Goal: Information Seeking & Learning: Learn about a topic

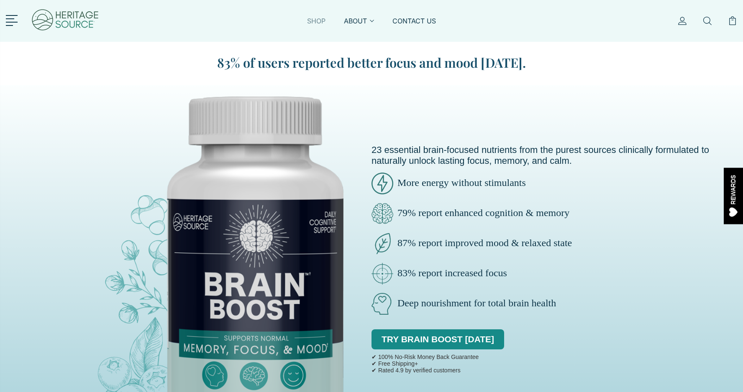
click at [315, 19] on link "SHOP" at bounding box center [316, 25] width 18 height 19
click at [315, 22] on link "SHOP" at bounding box center [316, 25] width 18 height 19
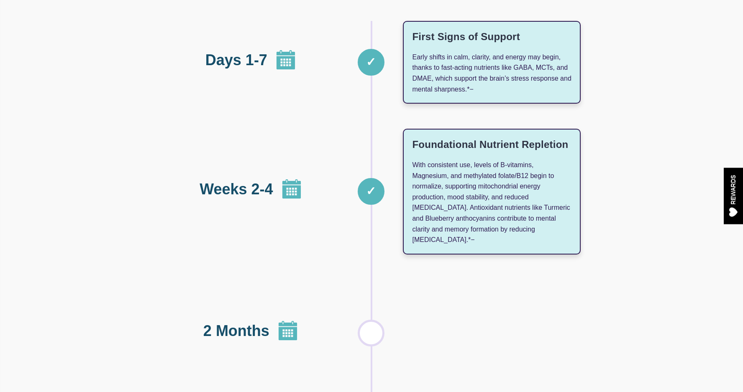
scroll to position [967, 0]
drag, startPoint x: 465, startPoint y: 62, endPoint x: 464, endPoint y: 97, distance: 34.7
click at [464, 97] on div "First Signs of Support Early shifts in calm, clarity, and energy may begin, tha…" at bounding box center [492, 62] width 178 height 83
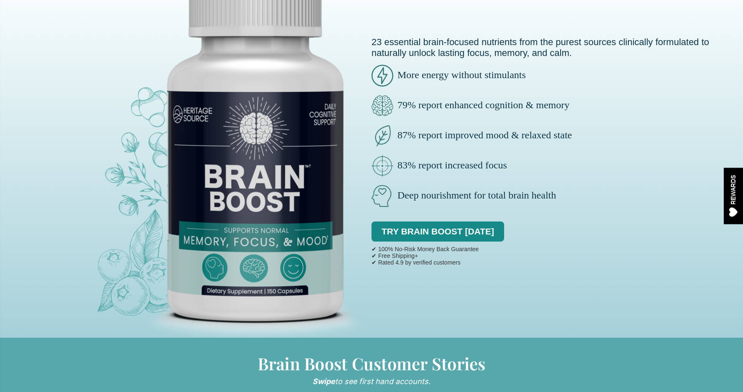
scroll to position [0, 0]
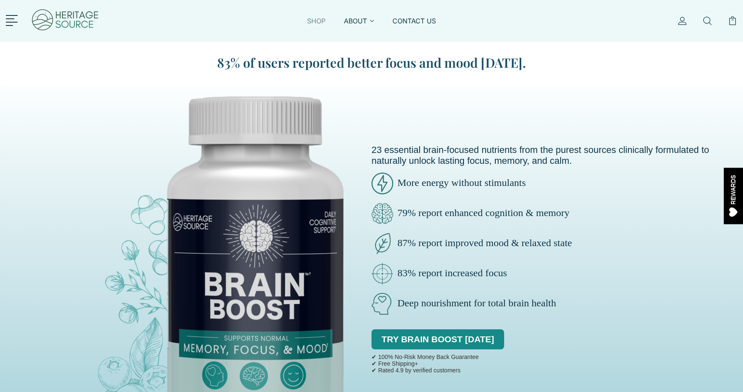
click at [316, 19] on link "SHOP" at bounding box center [316, 25] width 18 height 19
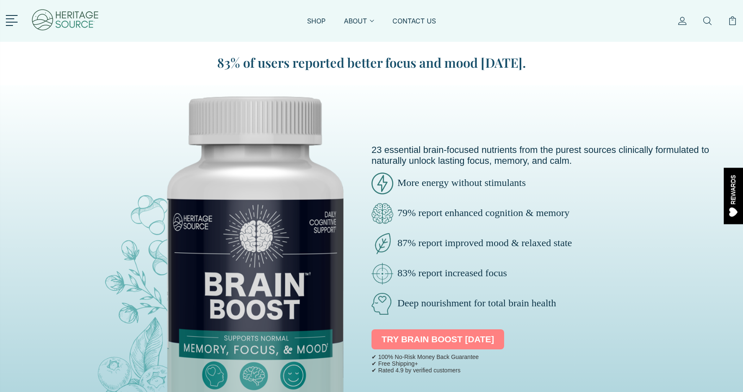
click at [419, 341] on link "TRY BRAIN BOOST [DATE]" at bounding box center [437, 340] width 133 height 20
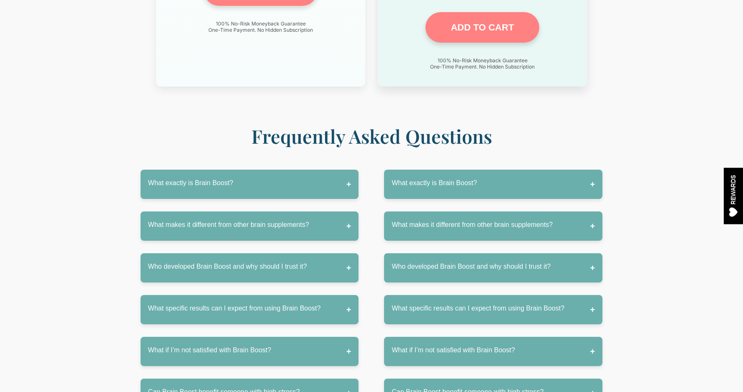
scroll to position [3988, 0]
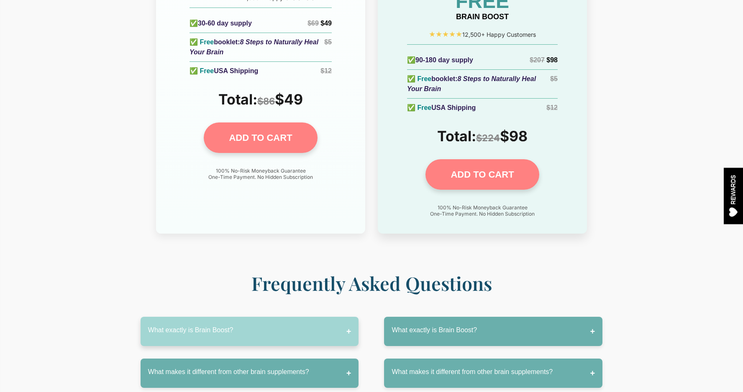
click at [348, 317] on button "What exactly is Brain Boost?" at bounding box center [250, 331] width 218 height 29
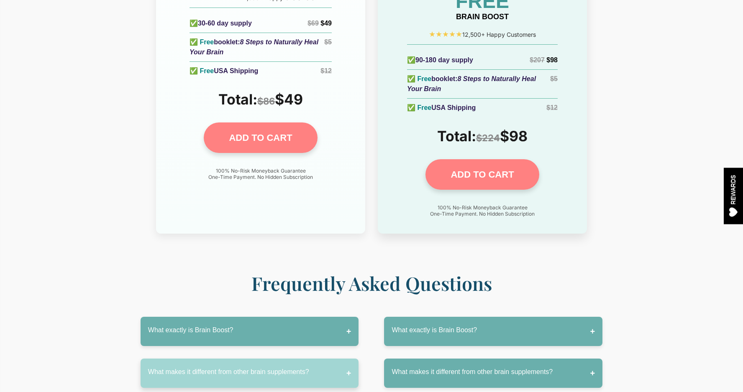
click at [345, 359] on button "What makes it different from other brain supplements?" at bounding box center [250, 373] width 218 height 29
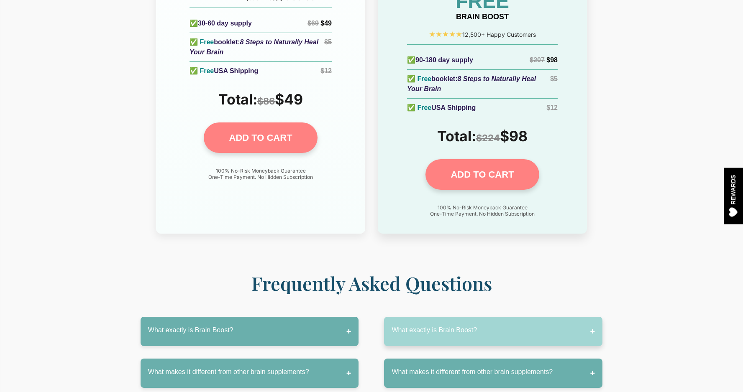
click at [591, 317] on button "What exactly is Brain Boost?" at bounding box center [493, 331] width 218 height 29
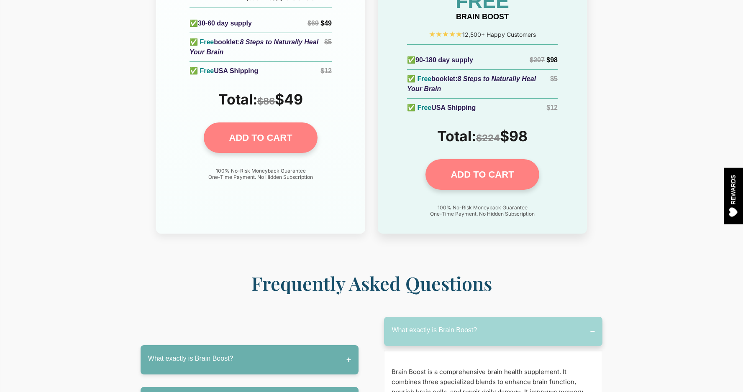
click at [591, 317] on button "What exactly is Brain Boost?" at bounding box center [493, 331] width 218 height 29
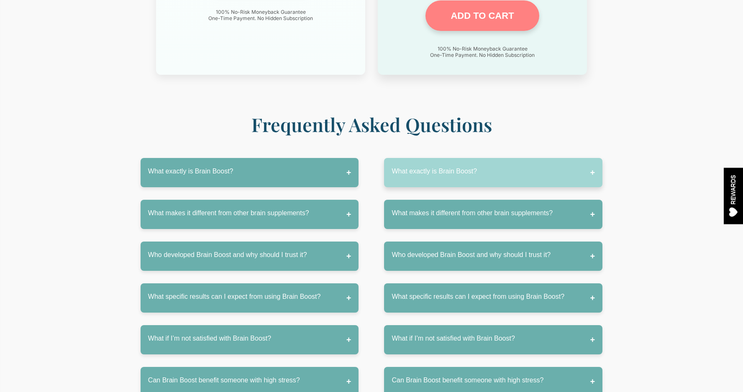
scroll to position [4148, 0]
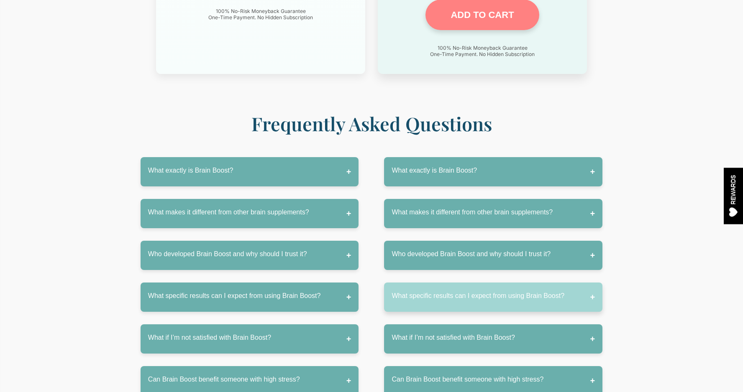
click at [592, 283] on button "What specific results can I expect from using Brain Boost?" at bounding box center [493, 297] width 218 height 29
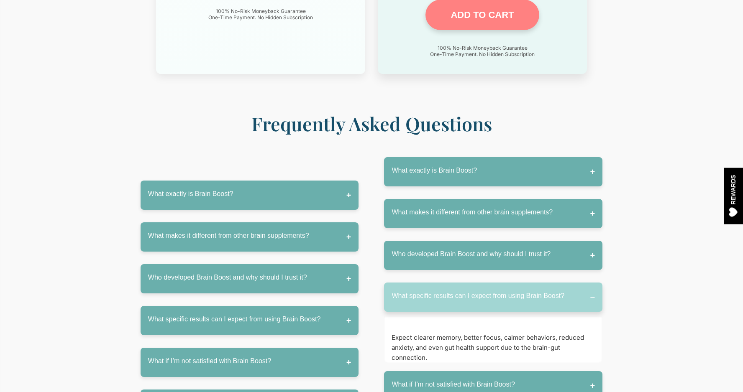
click at [592, 283] on button "What specific results can I expect from using Brain Boost?" at bounding box center [493, 297] width 218 height 29
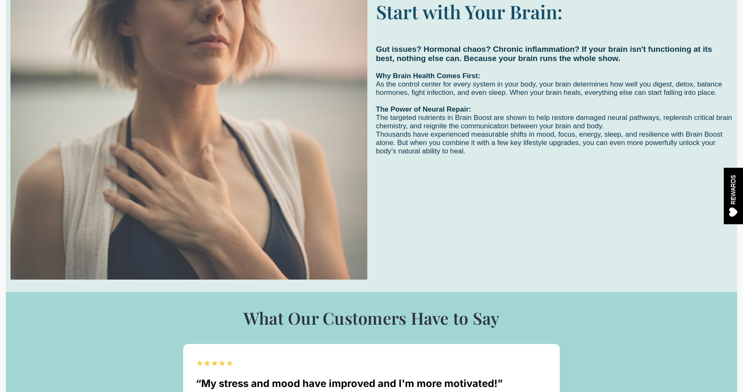
scroll to position [2483, 0]
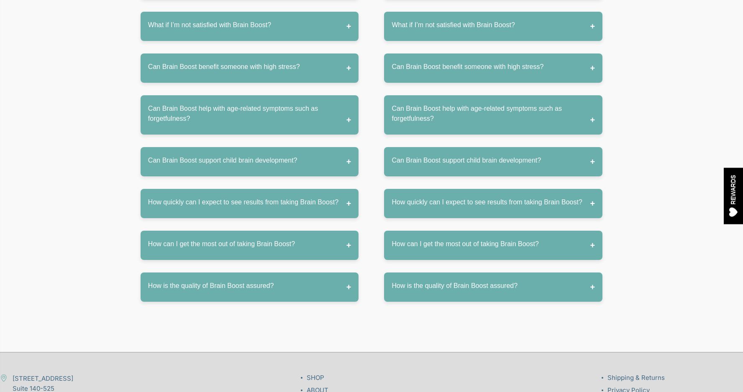
scroll to position [4459, 0]
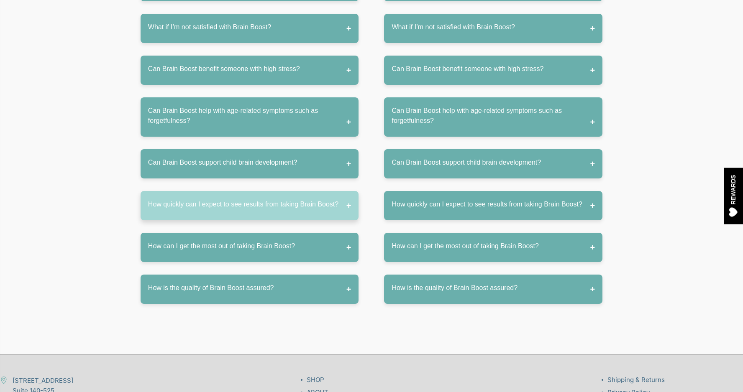
click at [345, 191] on button "How quickly can I expect to see results from taking Brain Boost?" at bounding box center [250, 205] width 218 height 29
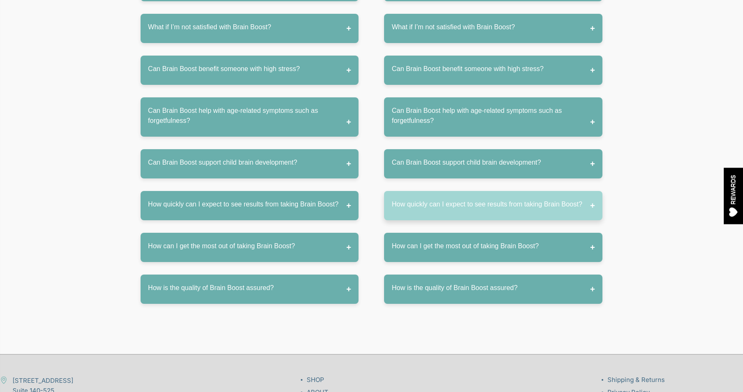
click at [590, 191] on button "How quickly can I expect to see results from taking Brain Boost?" at bounding box center [493, 205] width 218 height 29
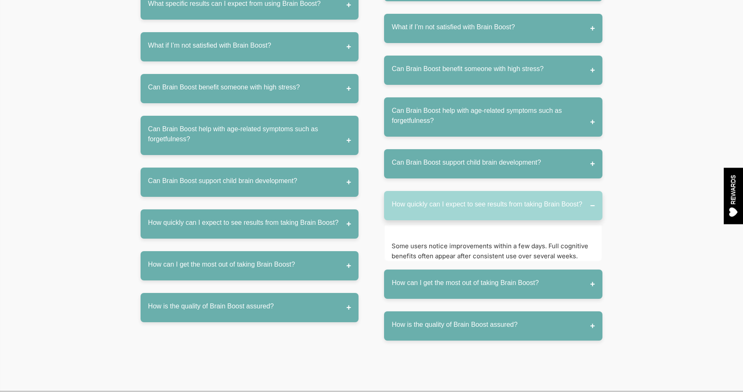
click at [590, 191] on button "How quickly can I expect to see results from taking Brain Boost?" at bounding box center [493, 205] width 218 height 29
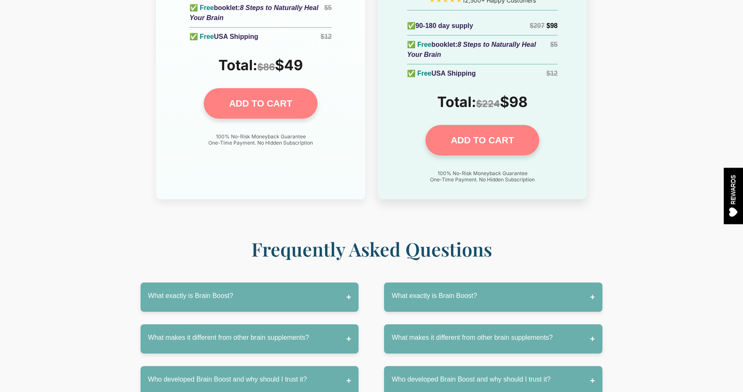
scroll to position [3750, 0]
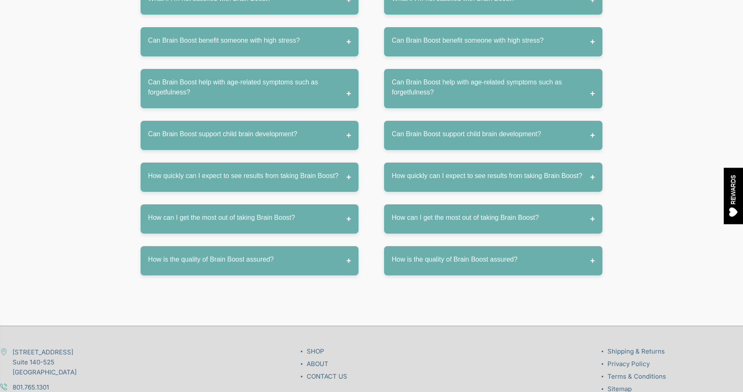
scroll to position [4235, 0]
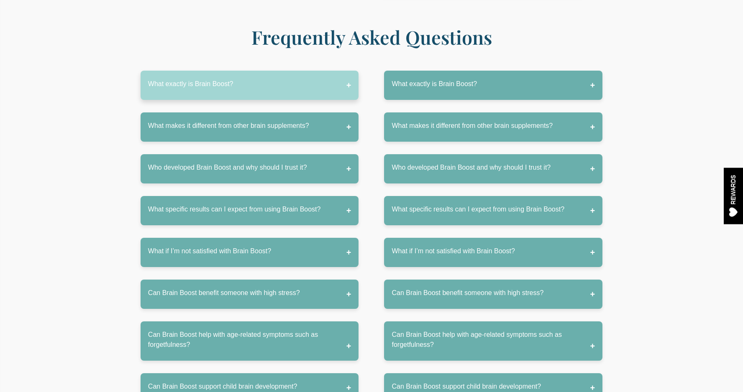
click at [348, 71] on button "What exactly is Brain Boost?" at bounding box center [250, 85] width 218 height 29
click at [350, 71] on button "What exactly is Brain Boost?" at bounding box center [250, 85] width 218 height 29
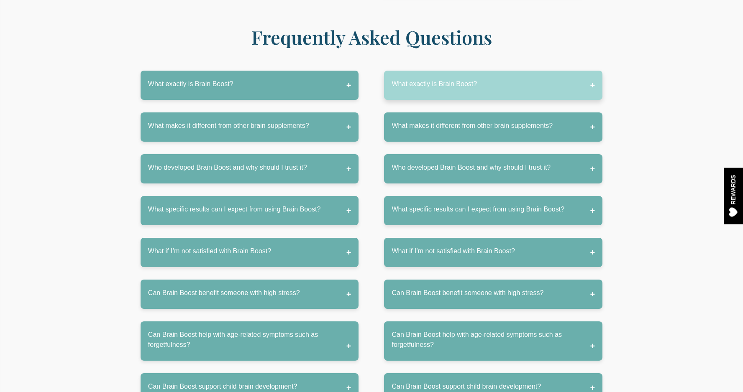
click at [594, 71] on button "What exactly is Brain Boost?" at bounding box center [493, 85] width 218 height 29
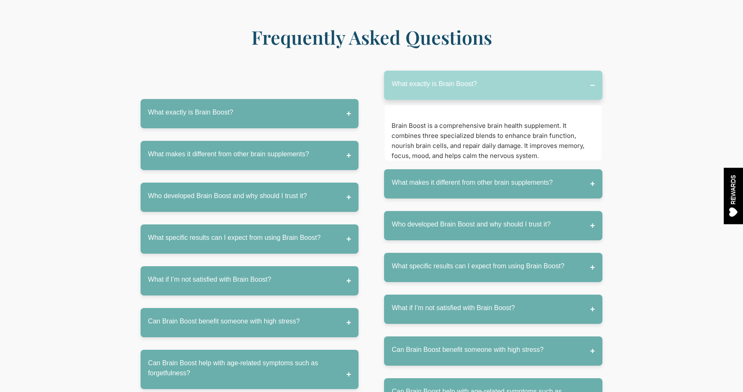
click at [594, 71] on button "What exactly is Brain Boost?" at bounding box center [493, 85] width 218 height 29
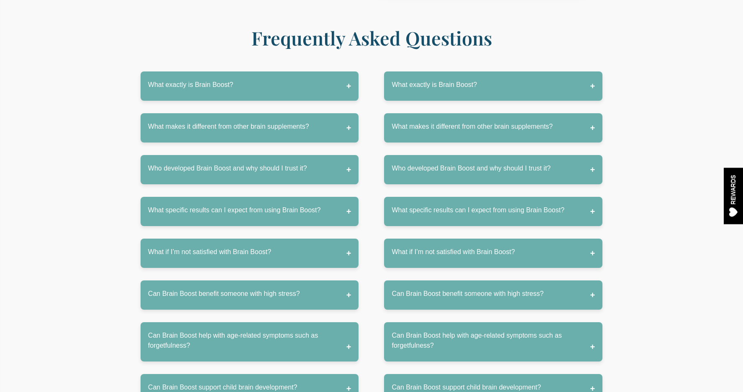
scroll to position [4234, 0]
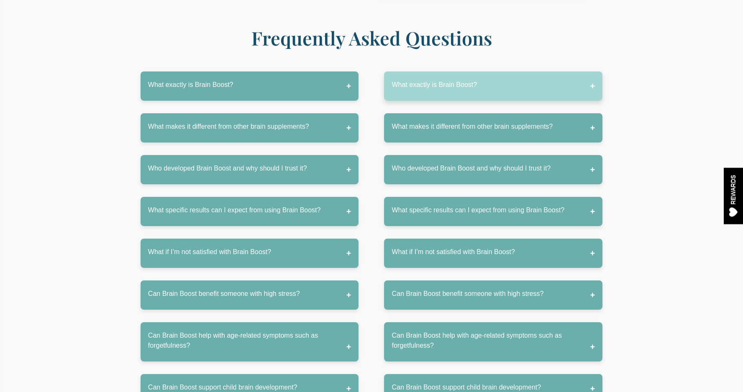
click at [591, 72] on button "What exactly is Brain Boost?" at bounding box center [493, 86] width 218 height 29
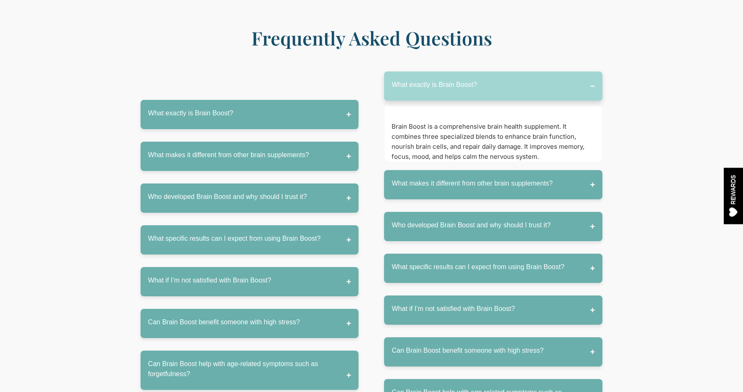
scroll to position [4235, 0]
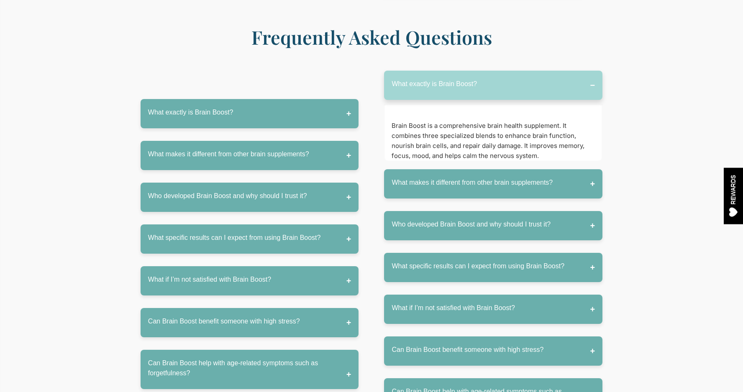
click at [591, 71] on button "What exactly is Brain Boost?" at bounding box center [493, 85] width 218 height 29
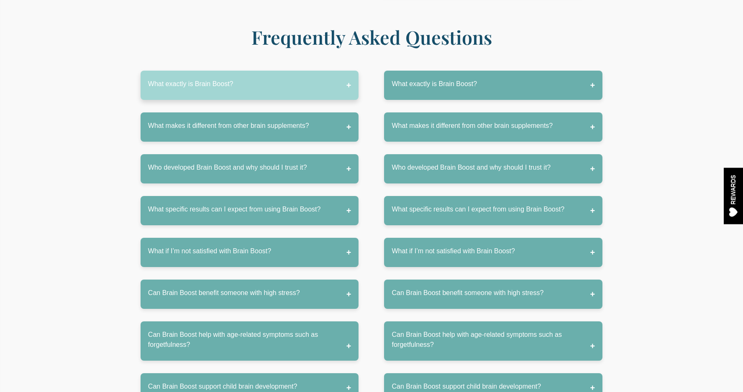
click at [350, 71] on button "What exactly is Brain Boost?" at bounding box center [250, 85] width 218 height 29
click at [353, 71] on button "What exactly is Brain Boost?" at bounding box center [250, 85] width 218 height 29
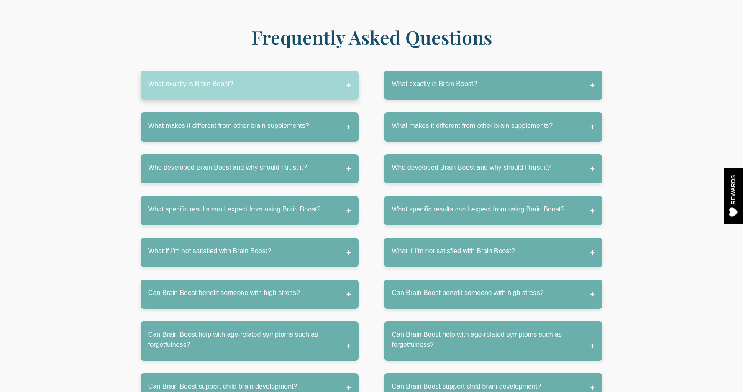
click at [349, 71] on button "What exactly is Brain Boost?" at bounding box center [250, 85] width 218 height 29
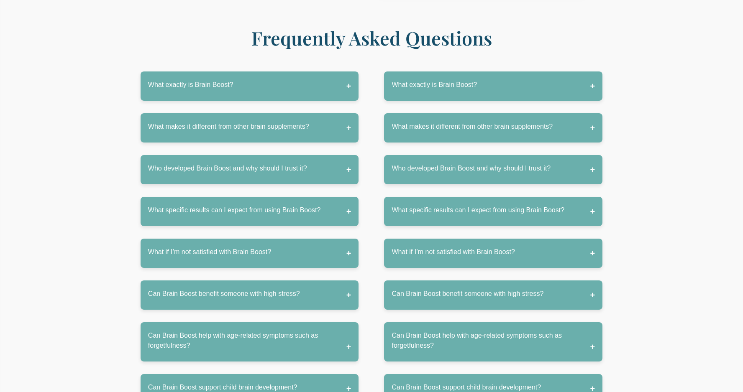
scroll to position [4234, 0]
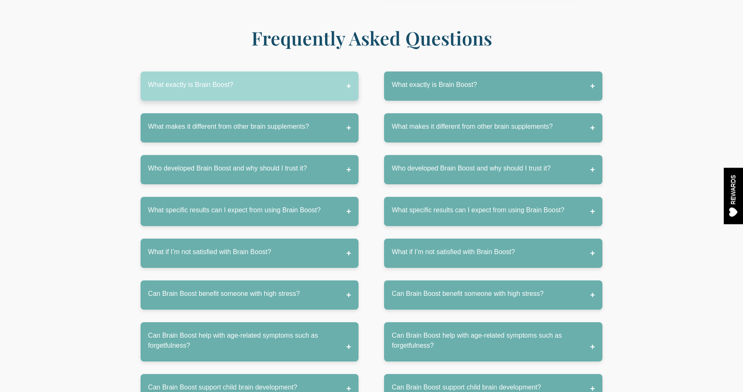
click at [350, 72] on button "What exactly is Brain Boost?" at bounding box center [250, 86] width 218 height 29
click at [344, 72] on button "What exactly is Brain Boost?" at bounding box center [250, 86] width 218 height 29
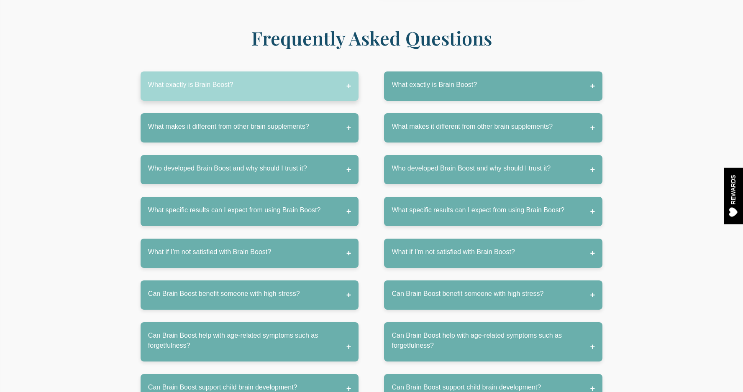
click at [344, 72] on button "What exactly is Brain Boost?" at bounding box center [250, 86] width 218 height 29
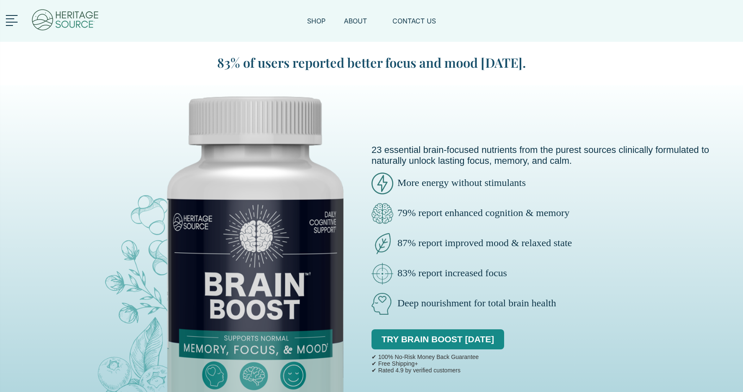
scroll to position [4233, 0]
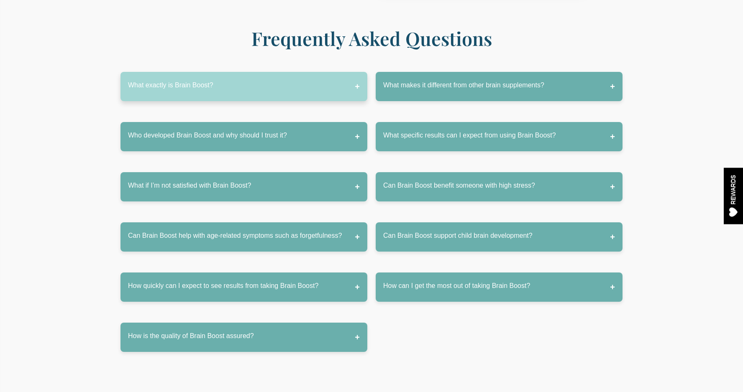
click at [355, 72] on button "What exactly is Brain Boost?" at bounding box center [243, 86] width 247 height 29
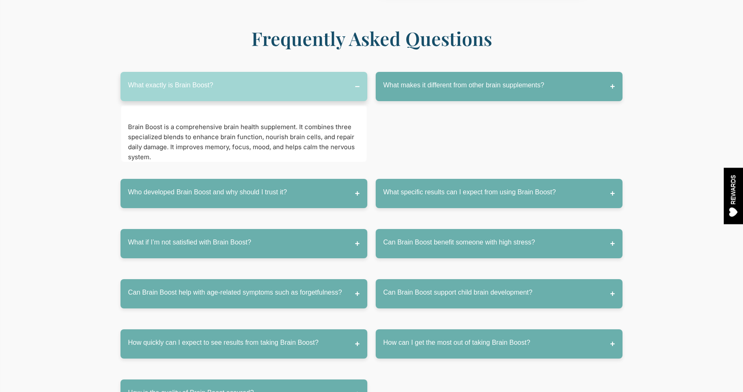
scroll to position [4234, 0]
click at [355, 72] on button "What exactly is Brain Boost?" at bounding box center [243, 86] width 247 height 29
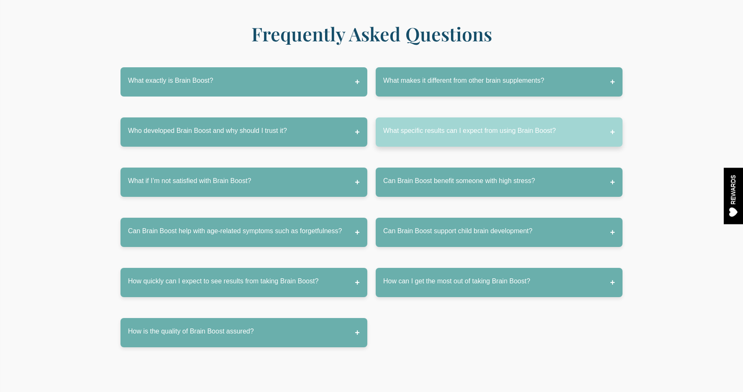
scroll to position [4241, 0]
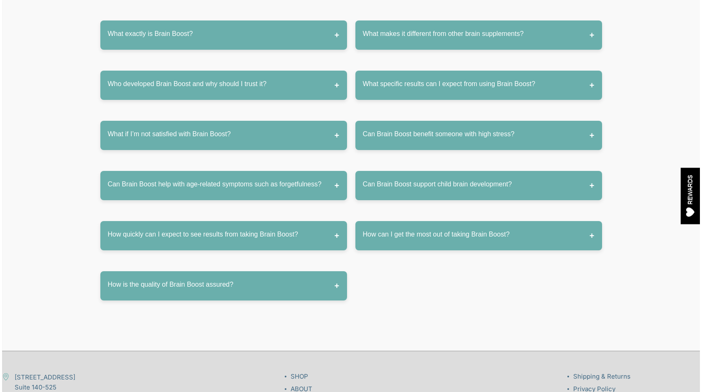
scroll to position [4205, 0]
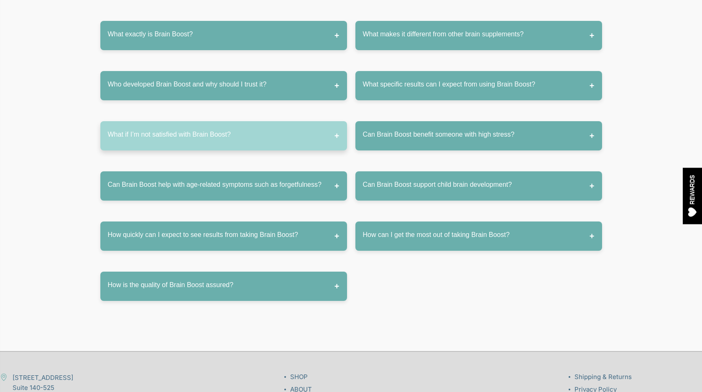
click at [341, 121] on button "What if I’m not satisfied with Brain Boost?" at bounding box center [223, 135] width 247 height 29
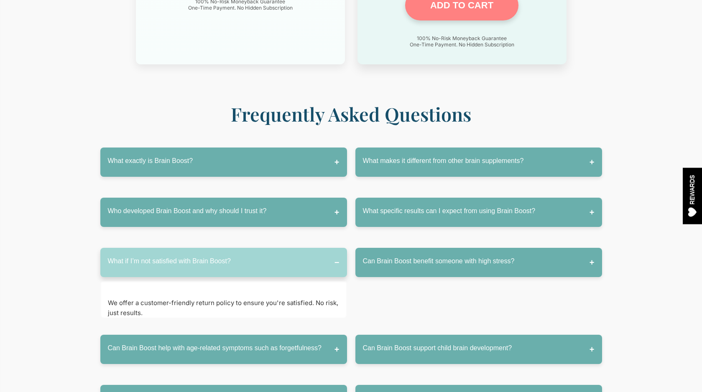
scroll to position [4073, 0]
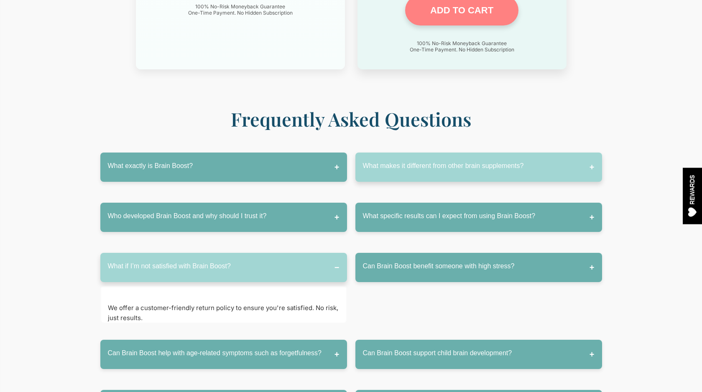
click at [423, 153] on button "What makes it different from other brain supplements?" at bounding box center [478, 167] width 247 height 29
